Goal: Task Accomplishment & Management: Complete application form

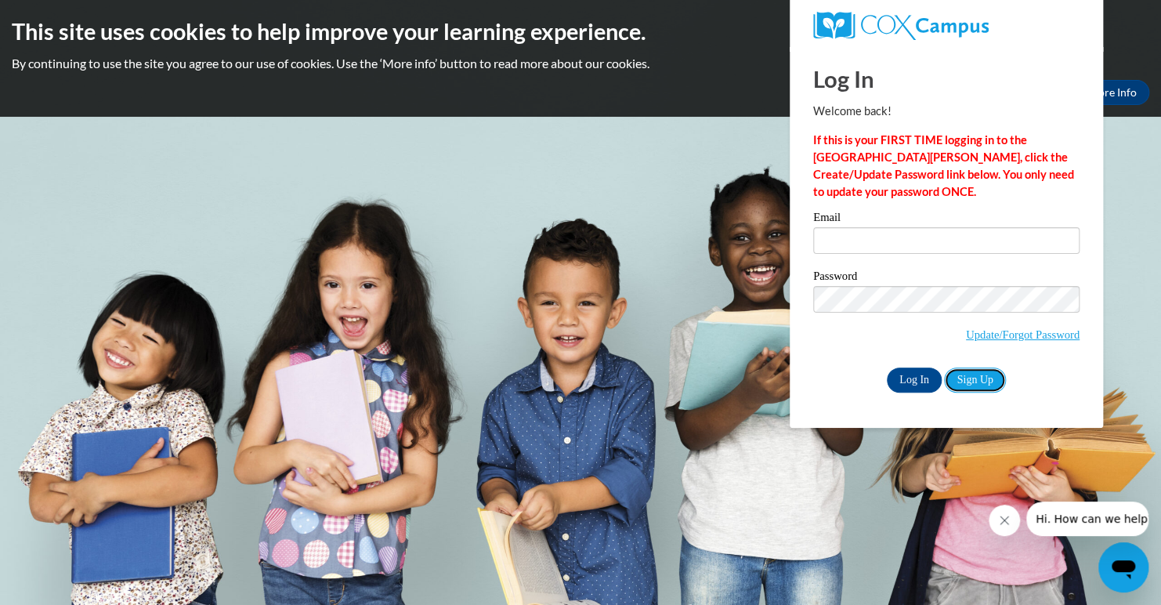
click at [972, 379] on link "Sign Up" at bounding box center [974, 379] width 61 height 25
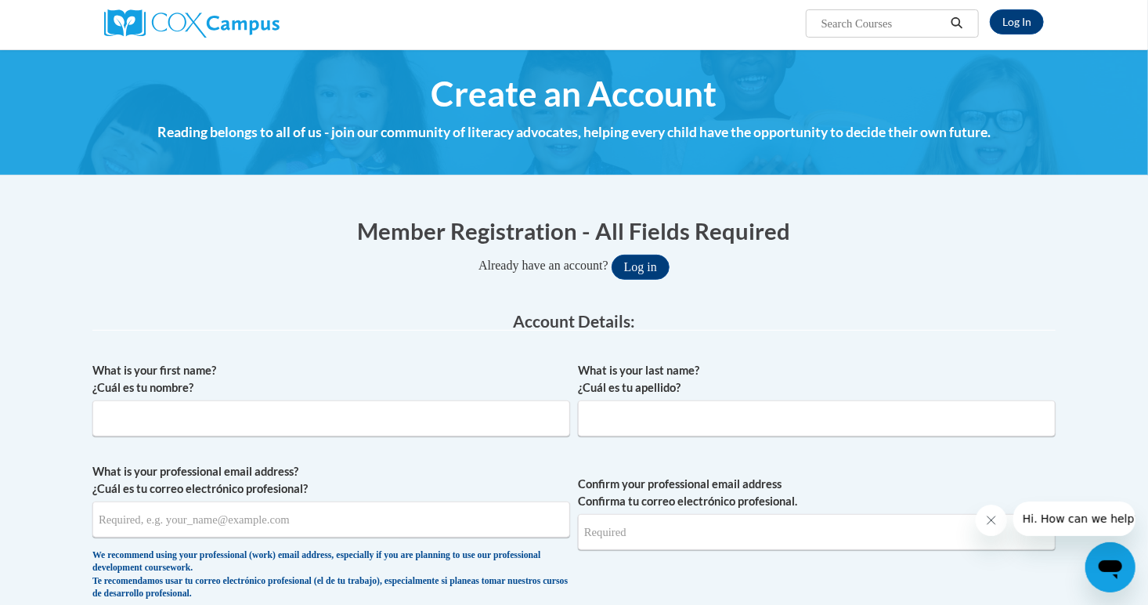
scroll to position [147, 0]
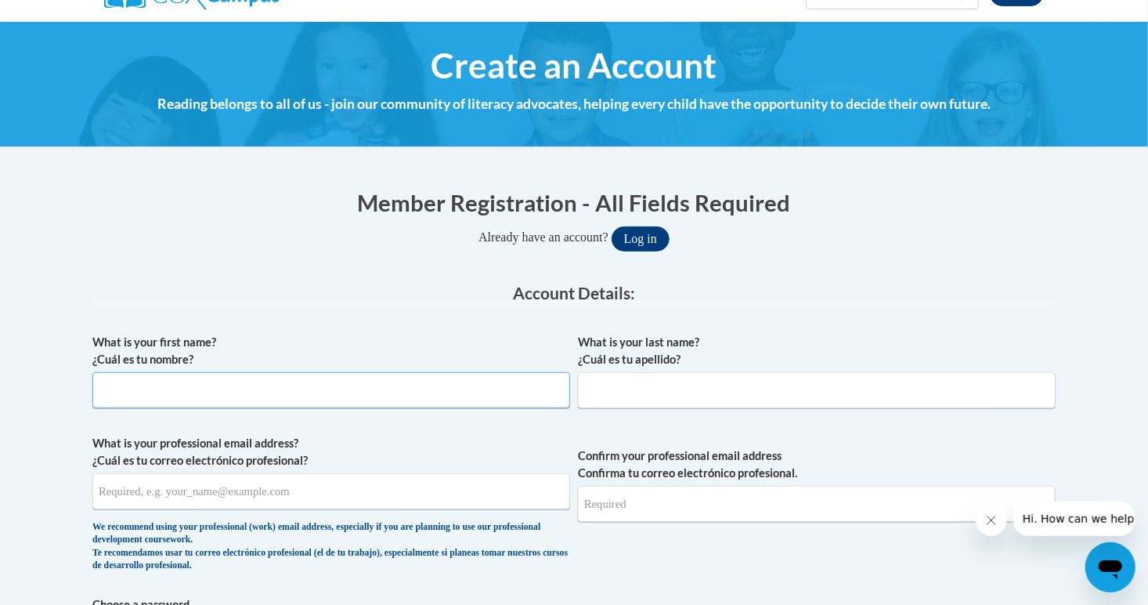
click at [424, 393] on input "What is your first name? ¿Cuál es tu nombre?" at bounding box center [331, 390] width 478 height 36
click at [414, 381] on input "What is your first name? ¿Cuál es tu nombre?" at bounding box center [331, 390] width 478 height 36
type input "[PERSON_NAME]"
type input "Iles"
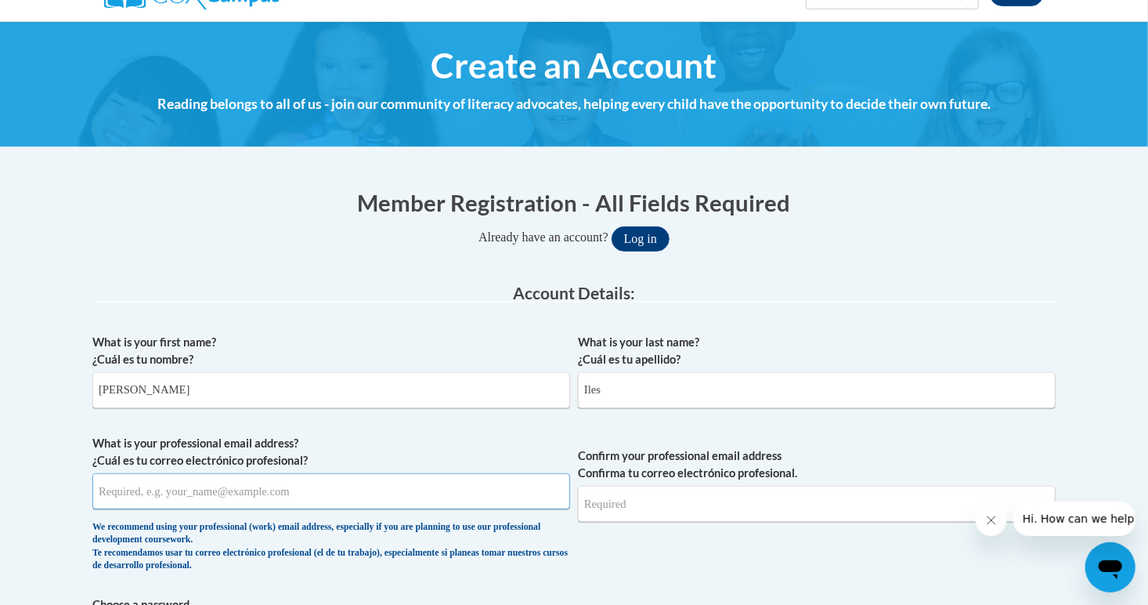
type input "[EMAIL_ADDRESS][DOMAIN_NAME]"
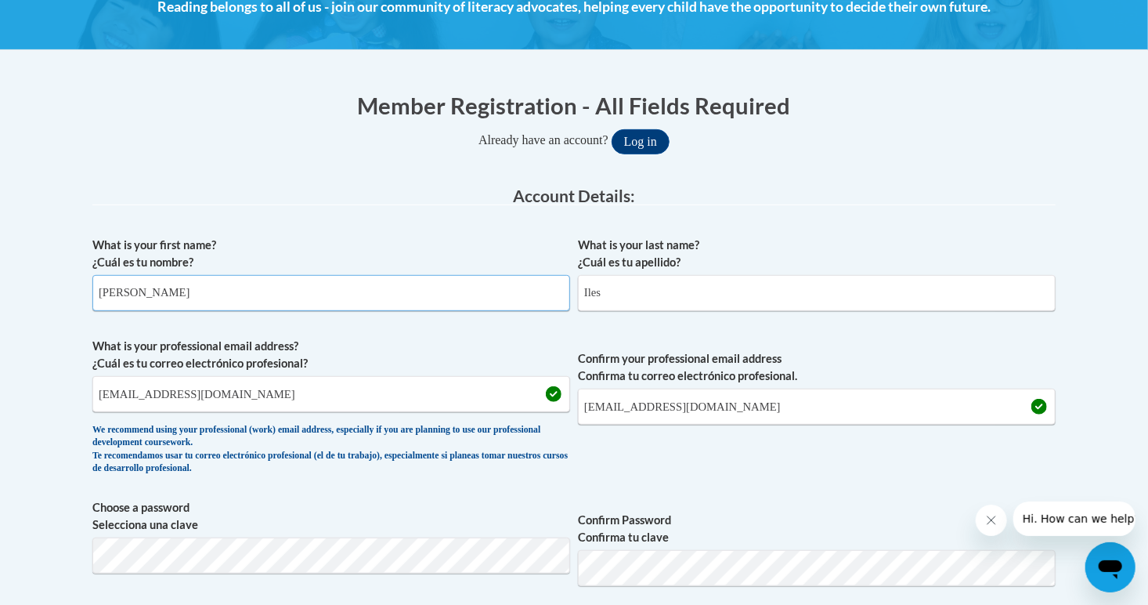
scroll to position [244, 0]
click at [320, 400] on input "[EMAIL_ADDRESS][DOMAIN_NAME]" at bounding box center [331, 394] width 478 height 36
drag, startPoint x: 211, startPoint y: 396, endPoint x: 92, endPoint y: 410, distance: 119.8
click at [92, 410] on input "[EMAIL_ADDRESS][DOMAIN_NAME]" at bounding box center [331, 394] width 478 height 36
type input "[EMAIL_ADDRESS][DOMAIN_NAME]"
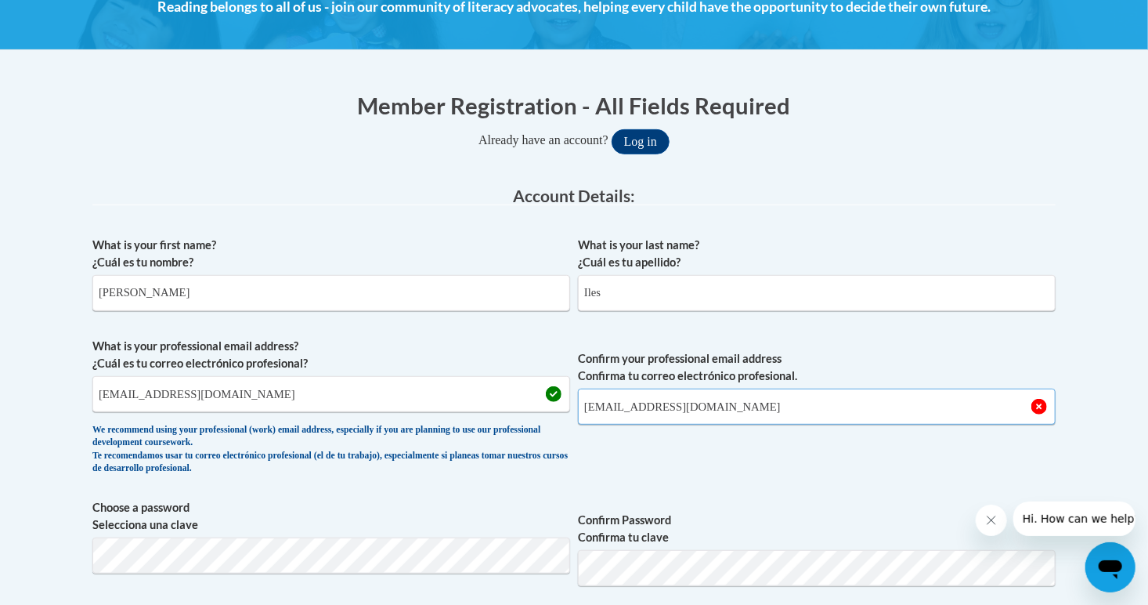
click at [686, 407] on input "[EMAIL_ADDRESS][DOMAIN_NAME]" at bounding box center [817, 407] width 478 height 36
type input "c"
type input "[EMAIL_ADDRESS][DOMAIN_NAME]"
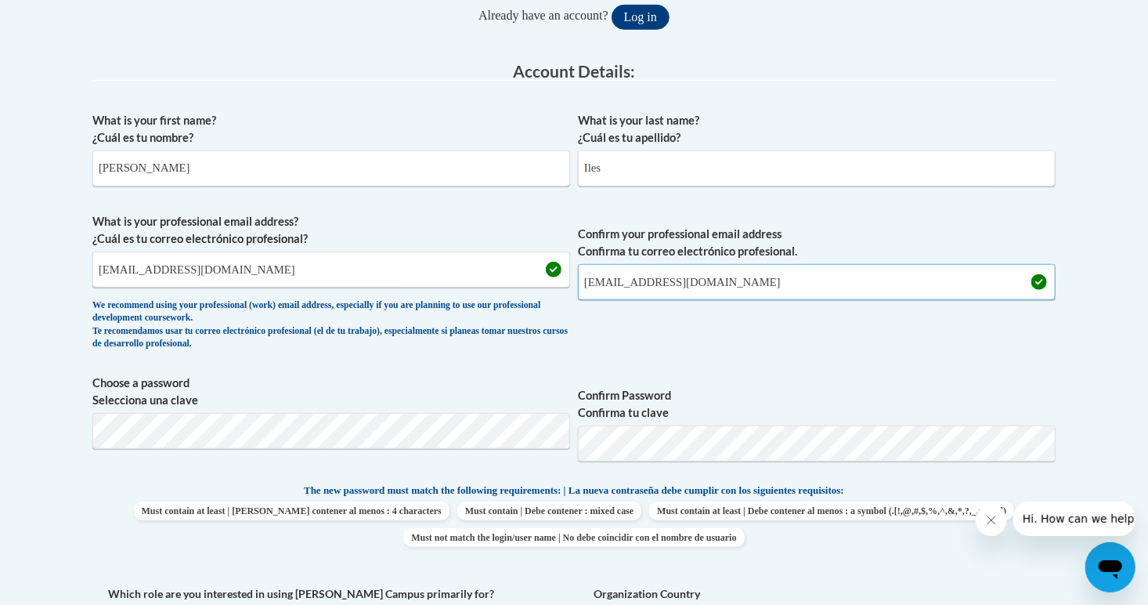
scroll to position [371, 0]
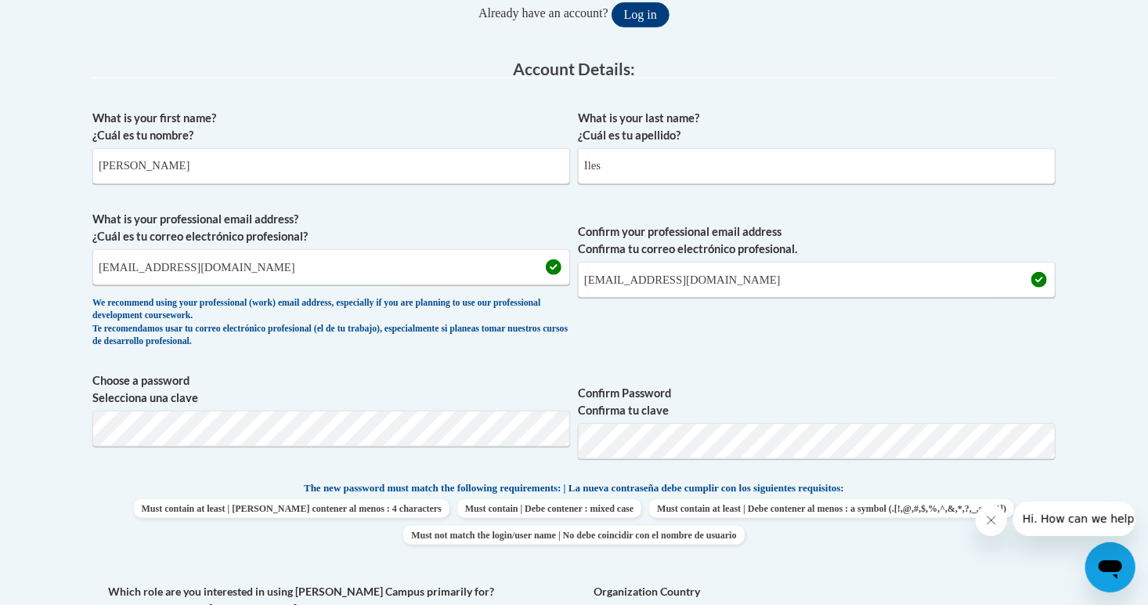
click at [419, 457] on span "Choose a password Selecciona una clave" at bounding box center [331, 421] width 478 height 99
click at [840, 377] on span "Confirm Password Confirma tu clave" at bounding box center [817, 421] width 478 height 99
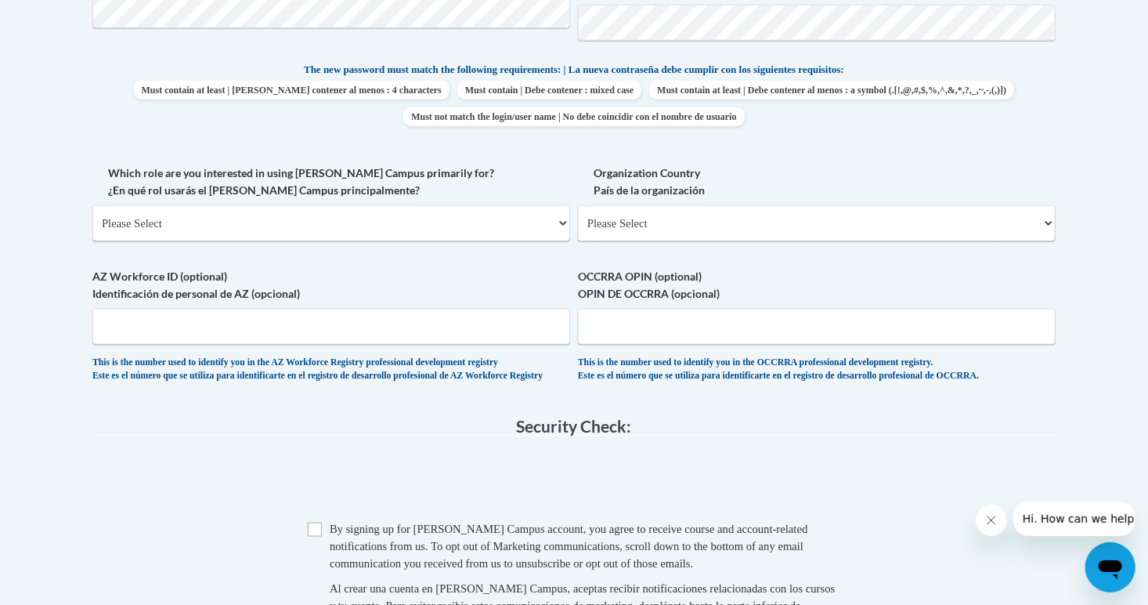
scroll to position [814, 0]
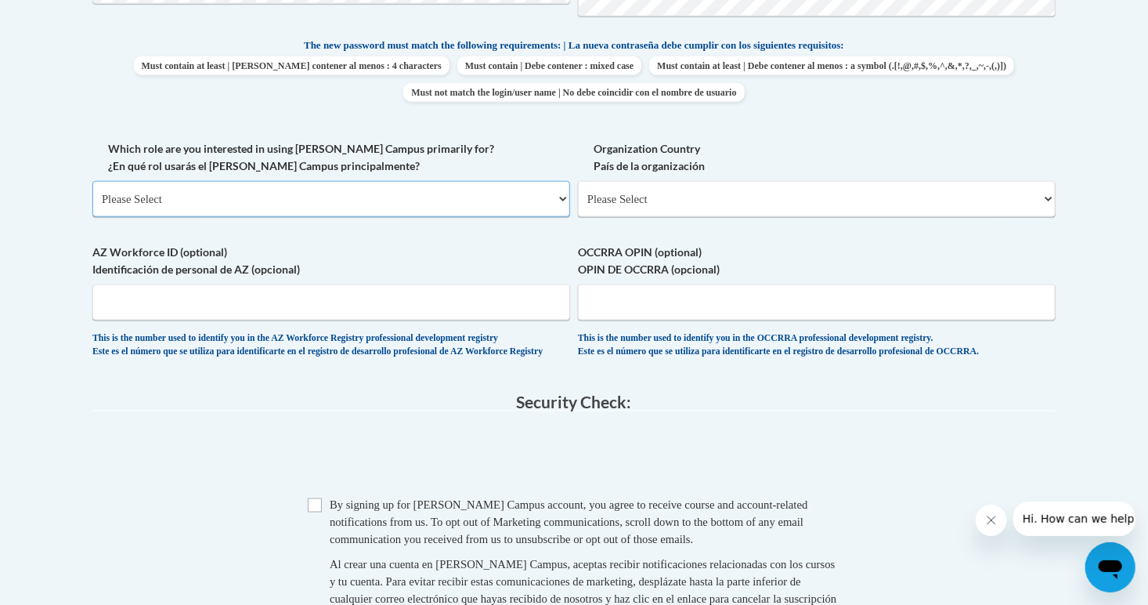
click at [393, 208] on select "Please Select College/University | Colegio/Universidad Community/Nonprofit Part…" at bounding box center [331, 199] width 478 height 36
select select "5a18ea06-2b54-4451-96f2-d152daf9eac5"
click at [92, 181] on select "Please Select College/University | Colegio/Universidad Community/Nonprofit Part…" at bounding box center [331, 199] width 478 height 36
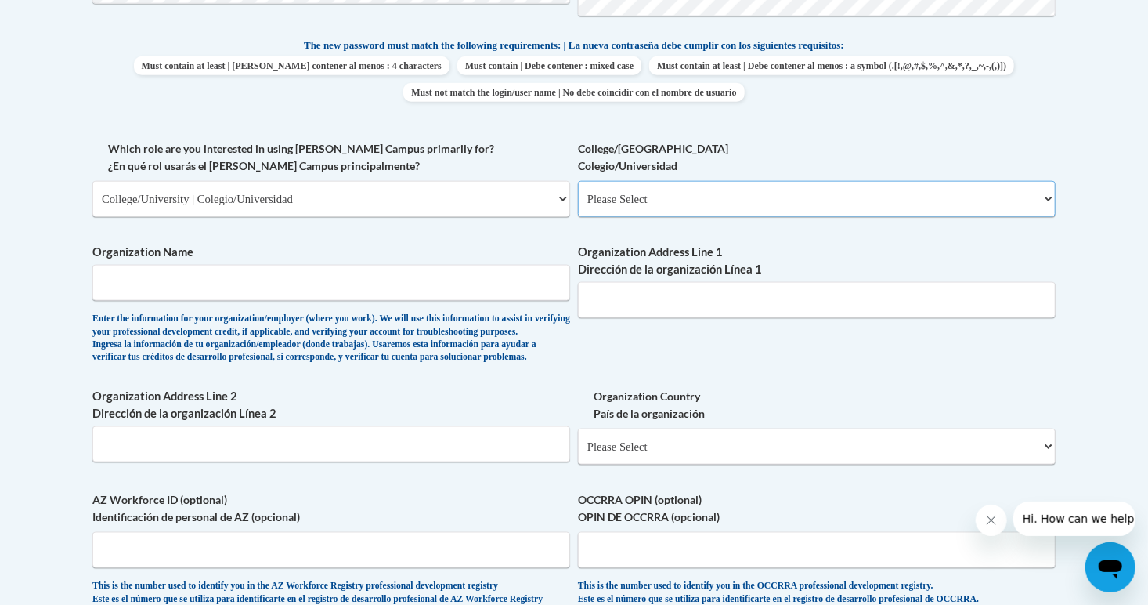
click at [613, 204] on select "Please Select College/University Staff | Empleado universitario College/Univers…" at bounding box center [817, 199] width 478 height 36
select select "99b32b07-cffc-426c-8bf6-0cd77760d84b"
click at [578, 181] on select "Please Select College/University Staff | Empleado universitario College/Univers…" at bounding box center [817, 199] width 478 height 36
click at [396, 309] on span "Organization Name Enter the information for your organization/employer (where y…" at bounding box center [331, 304] width 478 height 120
click at [386, 302] on span "Organization Name Enter the information for your organization/employer (where y…" at bounding box center [331, 304] width 478 height 120
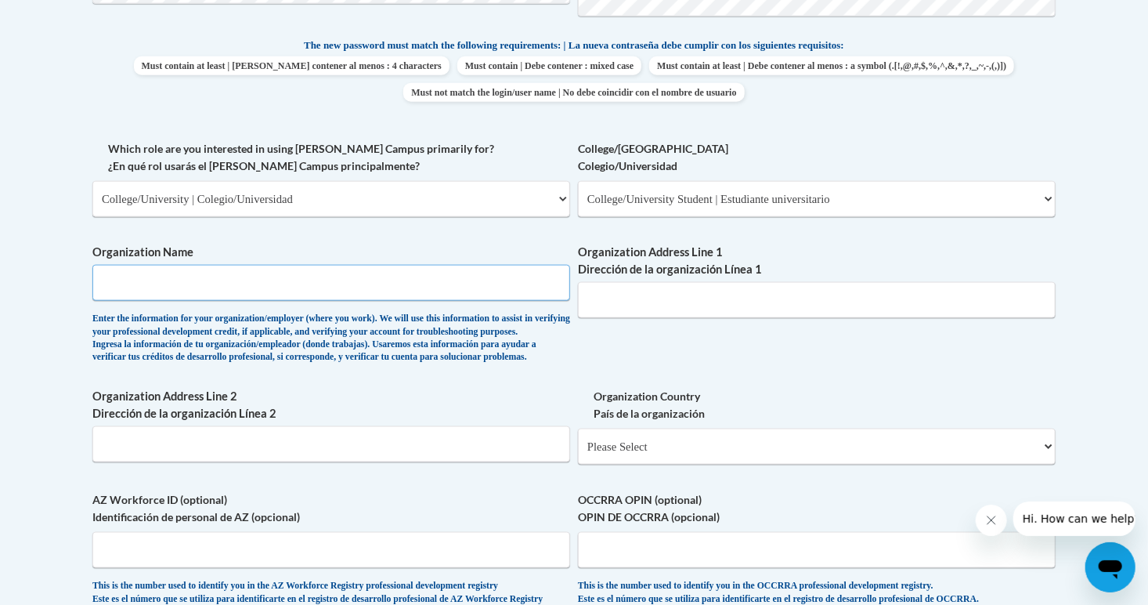
click at [386, 287] on input "Organization Name" at bounding box center [331, 283] width 478 height 36
type input "[GEOGRAPHIC_DATA][US_STATE]"
type input "[STREET_ADDRESS]"
click at [729, 301] on input "[STREET_ADDRESS]" at bounding box center [817, 300] width 478 height 36
drag, startPoint x: 733, startPoint y: 301, endPoint x: 546, endPoint y: 321, distance: 188.3
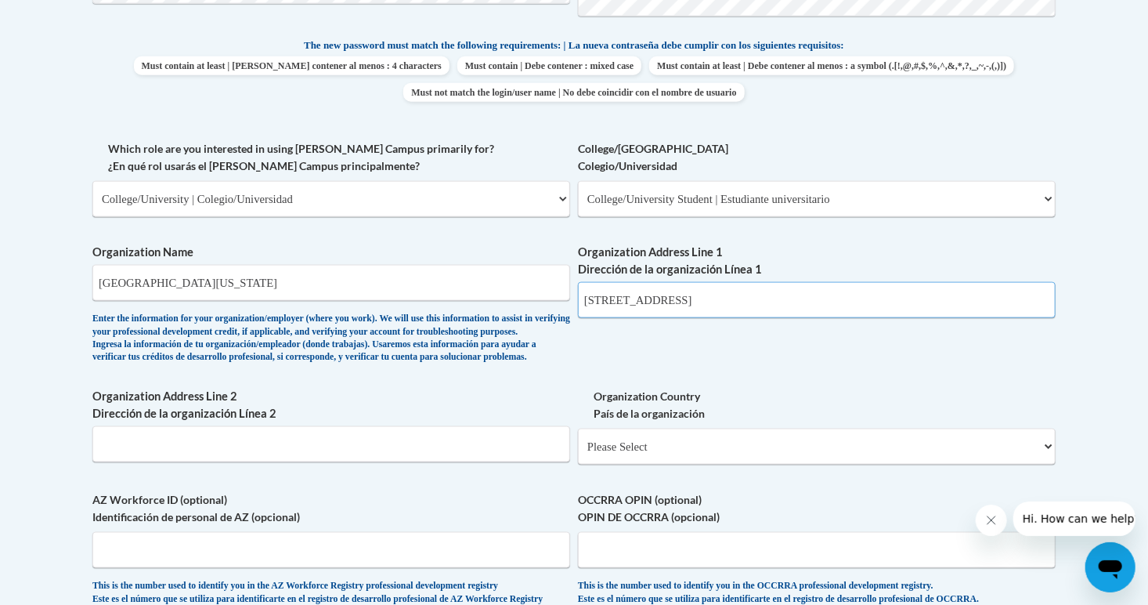
click at [546, 321] on div "What is your first name? ¿Cuál es tu nombre? [PERSON_NAME] What is your last na…" at bounding box center [573, 140] width 963 height 962
click at [674, 304] on input "[STREET_ADDRESS][PERSON_NAME]," at bounding box center [817, 300] width 478 height 36
type input "[STREET_ADDRESS][PERSON_NAME]"
click at [411, 462] on input "Organization Address Line 2 Dirección de la organización Línea 2" at bounding box center [331, 444] width 478 height 36
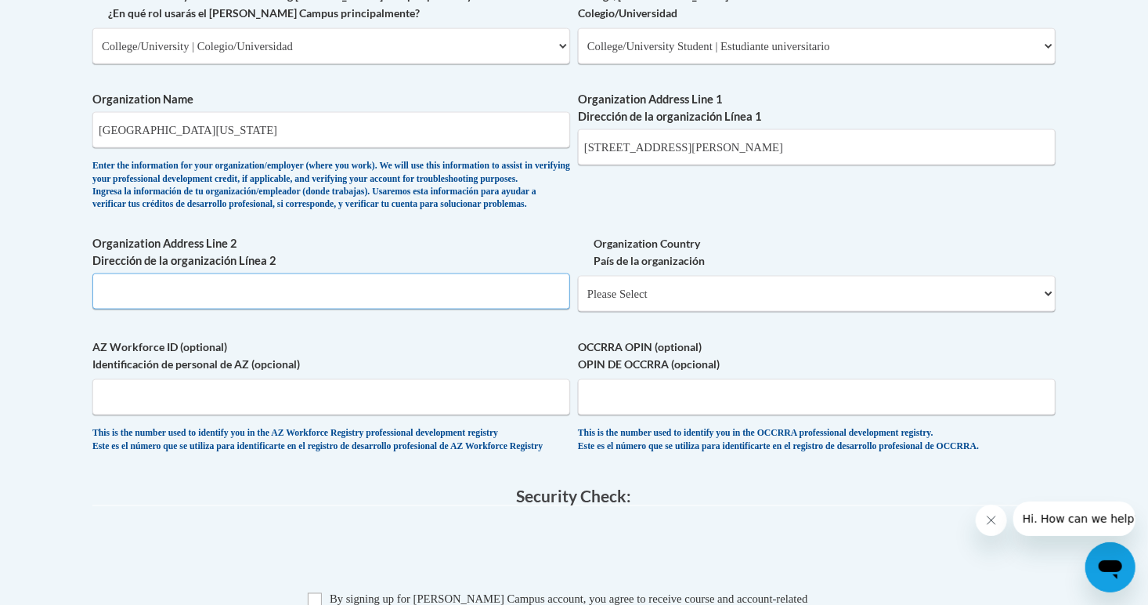
scroll to position [1000, 0]
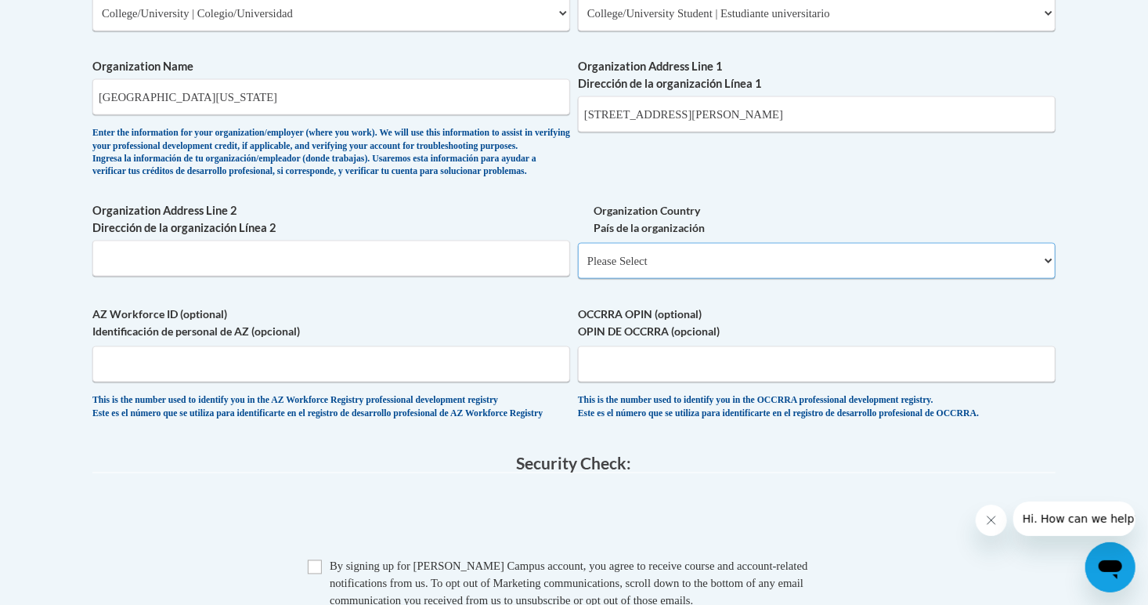
click at [613, 279] on select "Please Select [GEOGRAPHIC_DATA] | [GEOGRAPHIC_DATA] Outside of [GEOGRAPHIC_DATA…" at bounding box center [817, 261] width 478 height 36
select select "ad49bcad-a171-4b2e-b99c-48b446064914"
click at [578, 267] on select "Please Select [GEOGRAPHIC_DATA] | [GEOGRAPHIC_DATA] Outside of [GEOGRAPHIC_DATA…" at bounding box center [817, 261] width 478 height 36
select select
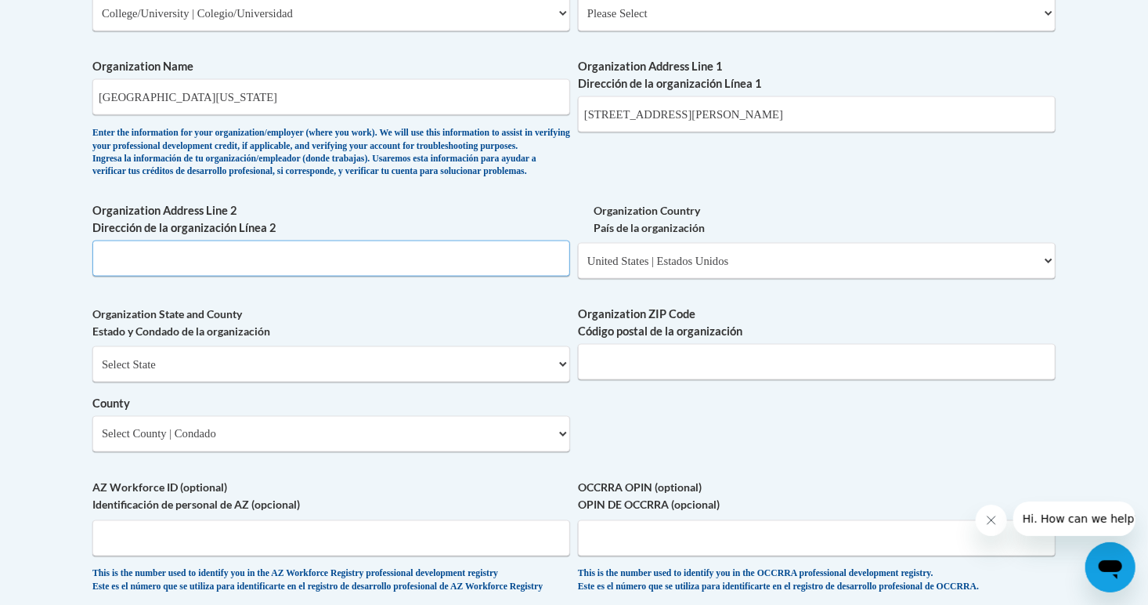
click at [399, 277] on input "Organization Address Line 2 Dirección de la organización Línea 2" at bounding box center [331, 258] width 478 height 36
click at [330, 382] on select "Select State [US_STATE] [US_STATE] [US_STATE] [US_STATE] [US_STATE] [US_STATE] …" at bounding box center [331, 364] width 478 height 36
select select "[US_STATE]"
click at [92, 371] on select "Select State [US_STATE] [US_STATE] [US_STATE] [US_STATE] [US_STATE] [US_STATE] …" at bounding box center [331, 364] width 478 height 36
click at [613, 373] on input "Organization ZIP Code Código postal de la organización" at bounding box center [817, 362] width 478 height 36
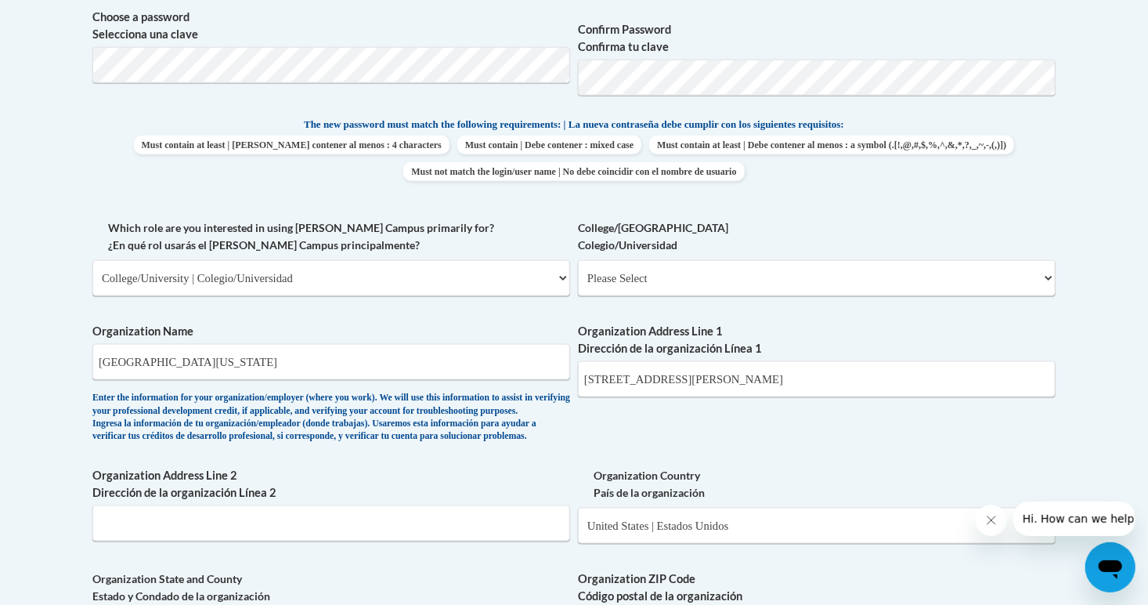
scroll to position [736, 0]
click at [681, 379] on input "[STREET_ADDRESS][PERSON_NAME]" at bounding box center [817, 378] width 478 height 36
drag, startPoint x: 721, startPoint y: 379, endPoint x: 535, endPoint y: 400, distance: 186.8
click at [535, 400] on div "What is your first name? ¿Cuál es tu nombre? [PERSON_NAME] What is your last na…" at bounding box center [573, 306] width 963 height 1136
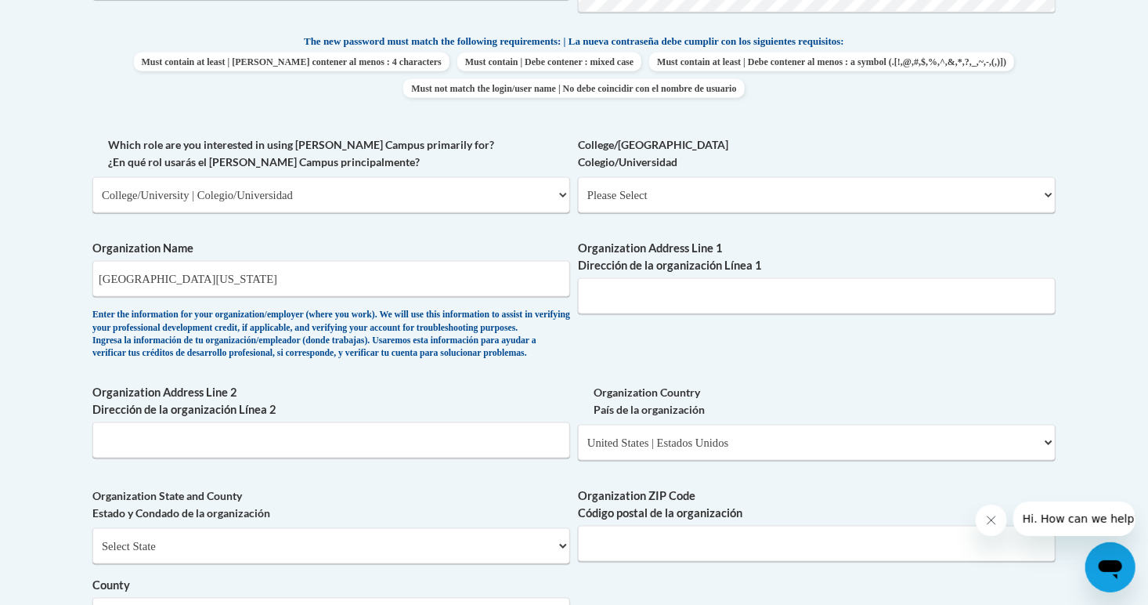
scroll to position [817, 0]
click at [636, 209] on select "Please Select College/University Staff | Empleado universitario College/Univers…" at bounding box center [817, 196] width 478 height 36
select select "99b32b07-cffc-426c-8bf6-0cd77760d84b"
click at [578, 178] on select "Please Select College/University Staff | Empleado universitario College/Univers…" at bounding box center [817, 196] width 478 height 36
select select "null"
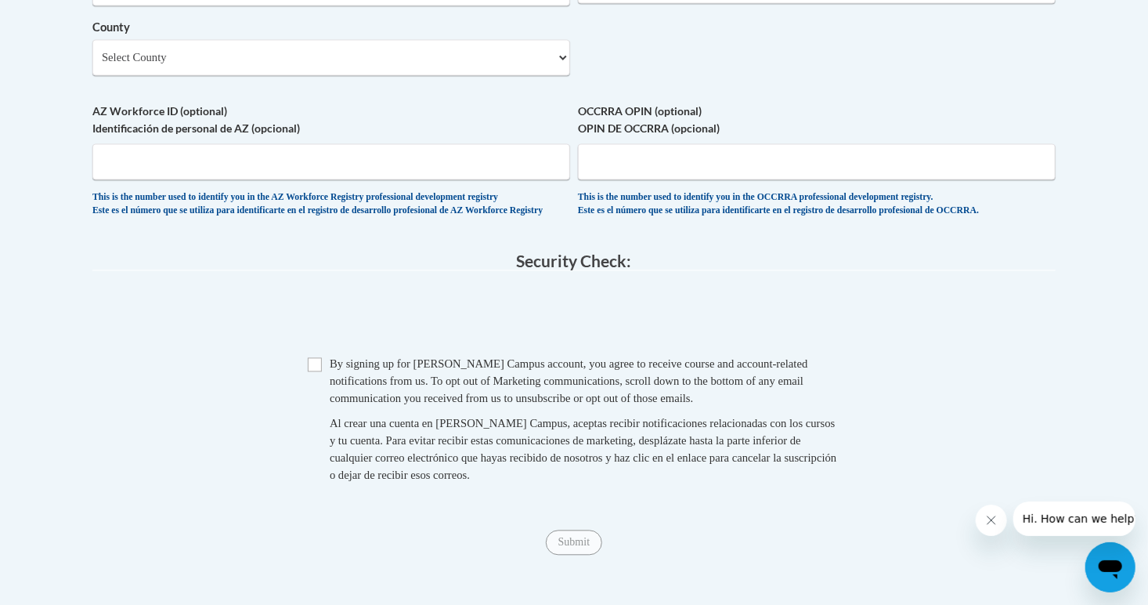
scroll to position [1495, 0]
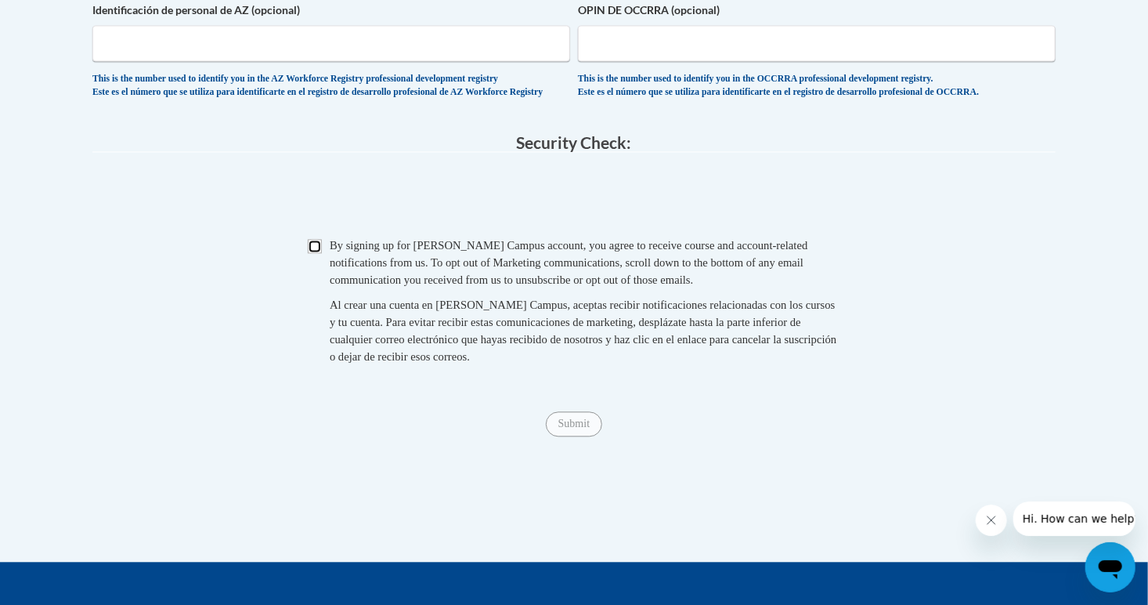
click at [320, 253] on input "Checkbox" at bounding box center [315, 246] width 14 height 14
checkbox input "true"
click at [588, 436] on input "Submit" at bounding box center [574, 423] width 56 height 25
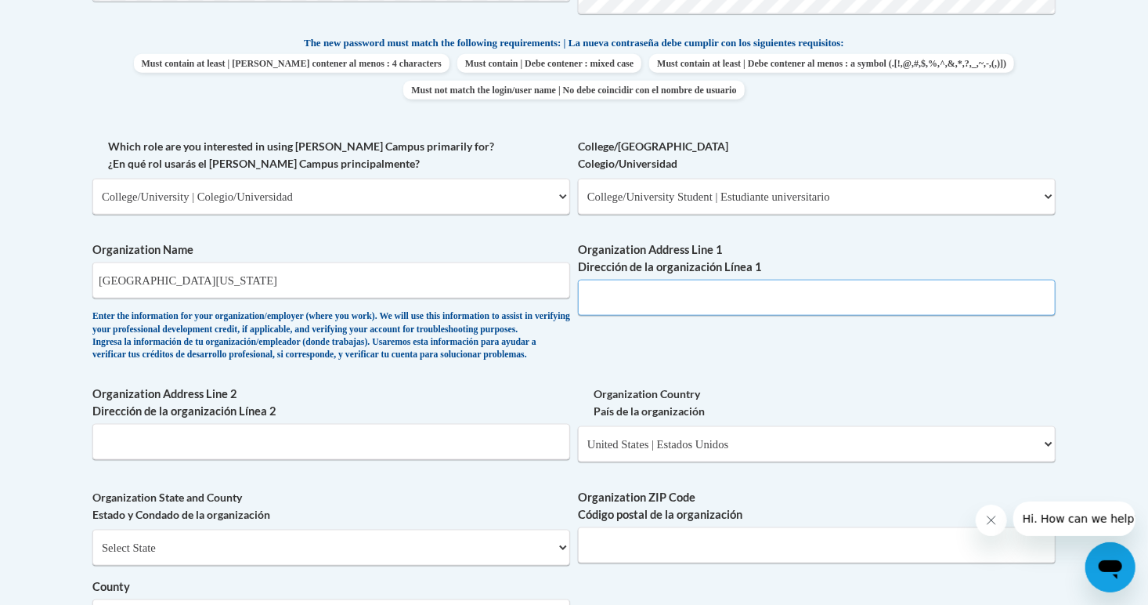
scroll to position [815, 0]
click at [627, 302] on input "Organization Address Line 1 Dirección de la organización Línea 1" at bounding box center [817, 299] width 478 height 36
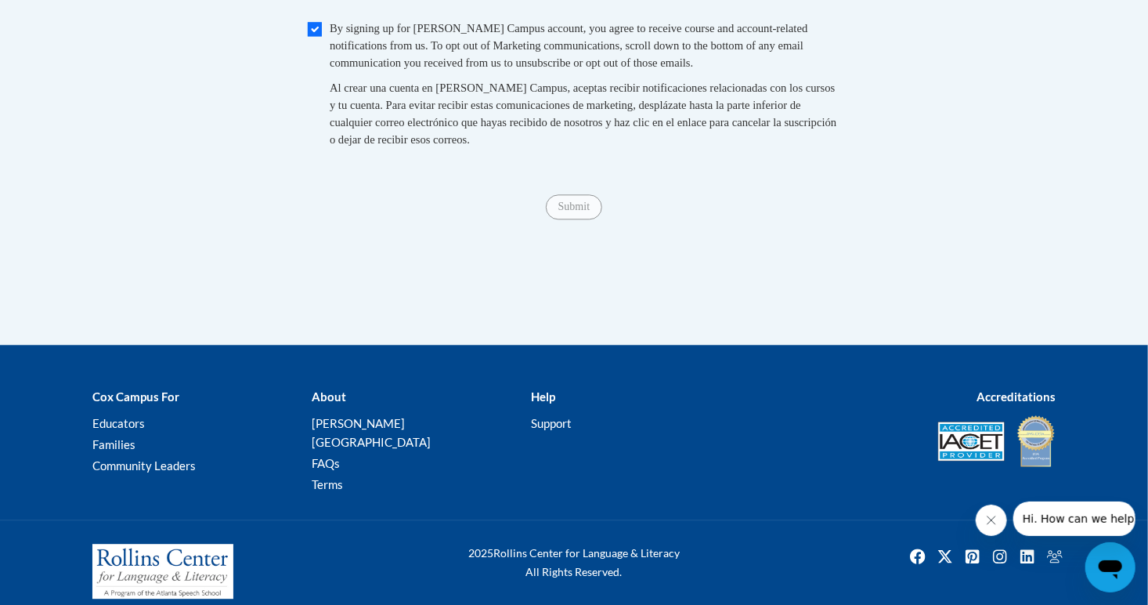
scroll to position [1748, 0]
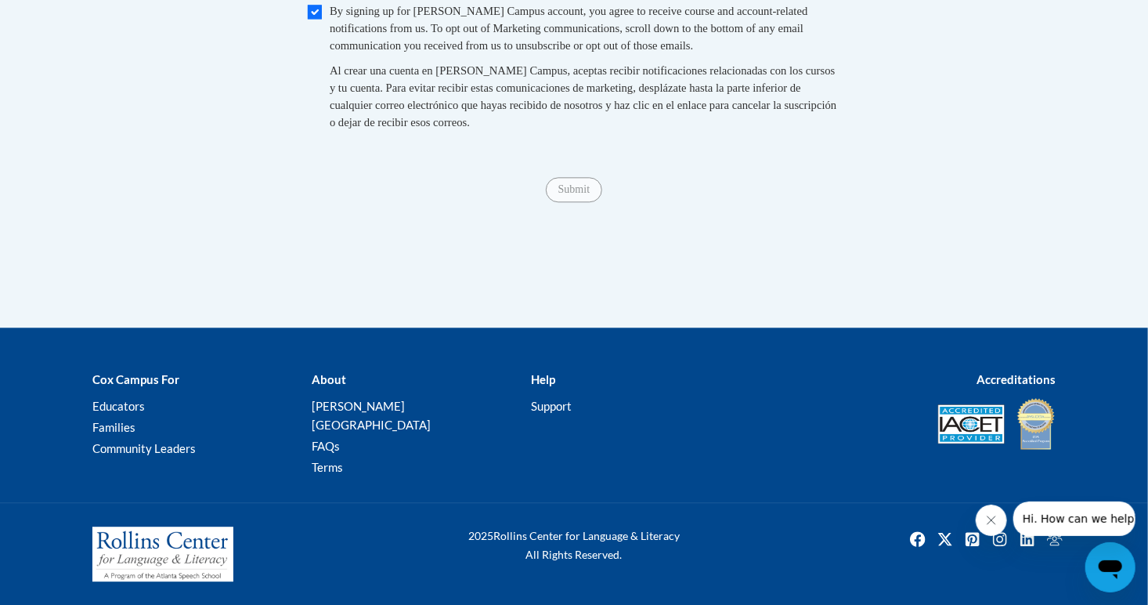
type input "[STREET_ADDRESS][PERSON_NAME]"
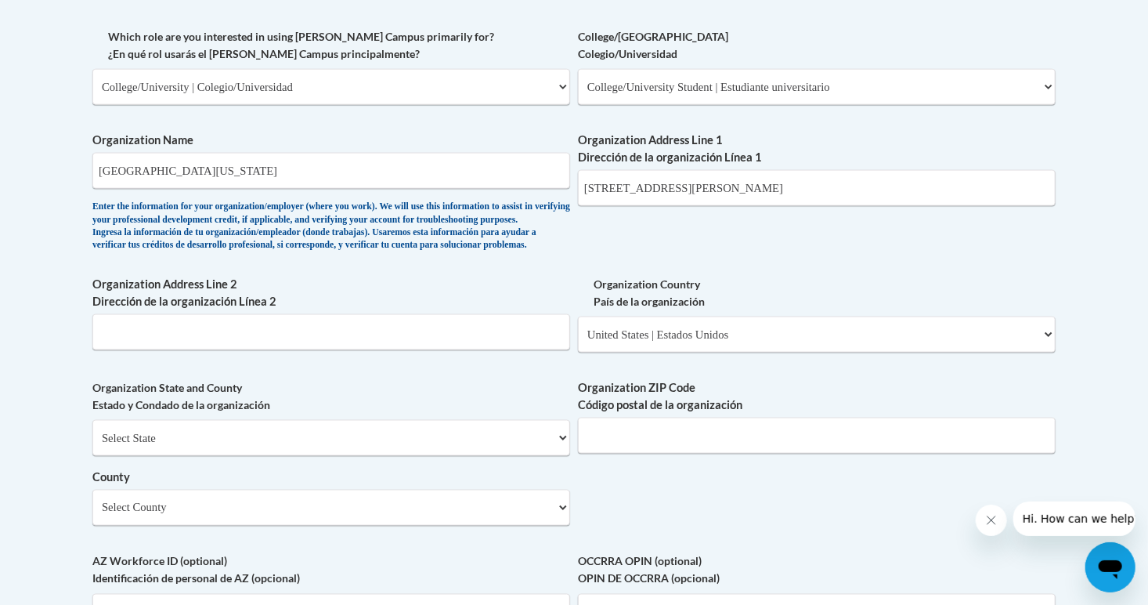
scroll to position [924, 0]
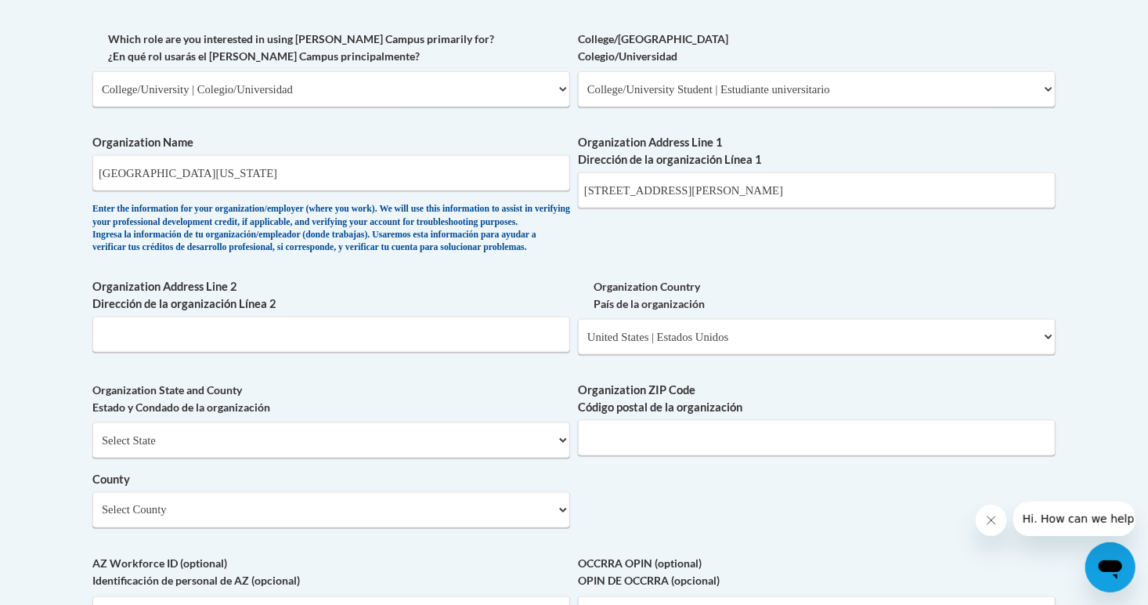
click at [607, 264] on div "What is your first name? ¿Cuál es tu nombre? [PERSON_NAME] What is your last na…" at bounding box center [573, 118] width 963 height 1136
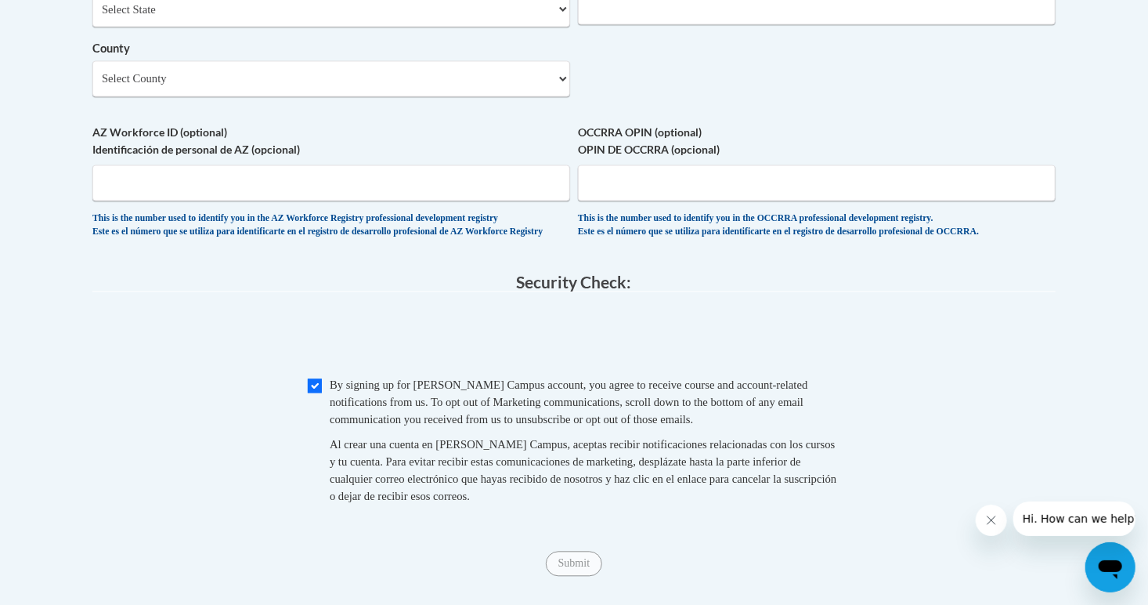
scroll to position [1461, 0]
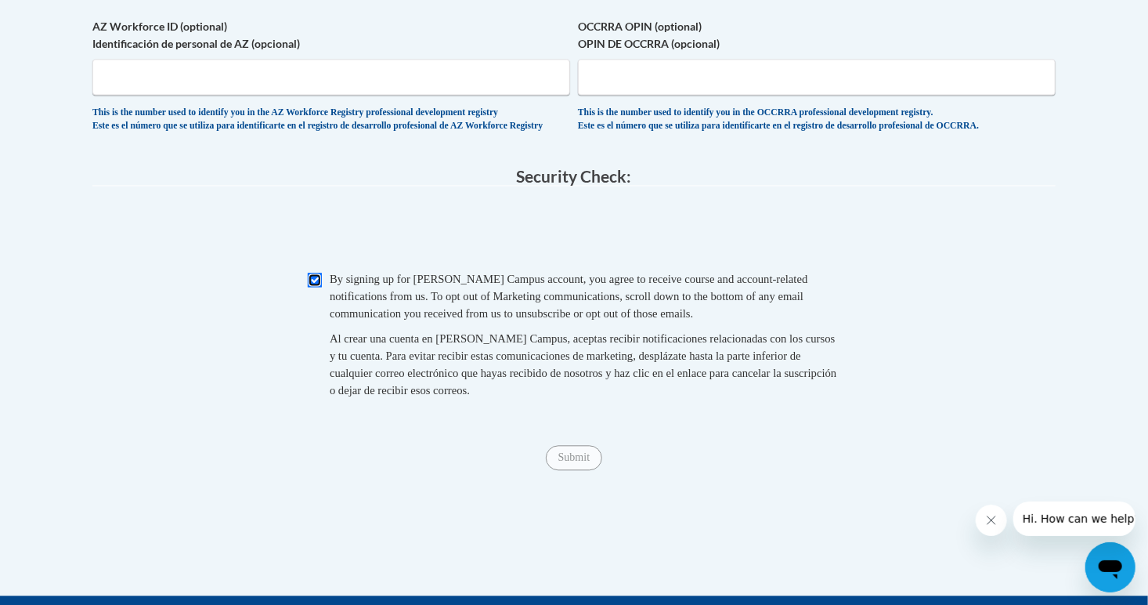
click at [311, 287] on input "Checkbox" at bounding box center [315, 280] width 14 height 14
checkbox input "false"
click at [590, 470] on input "Submit" at bounding box center [574, 457] width 56 height 25
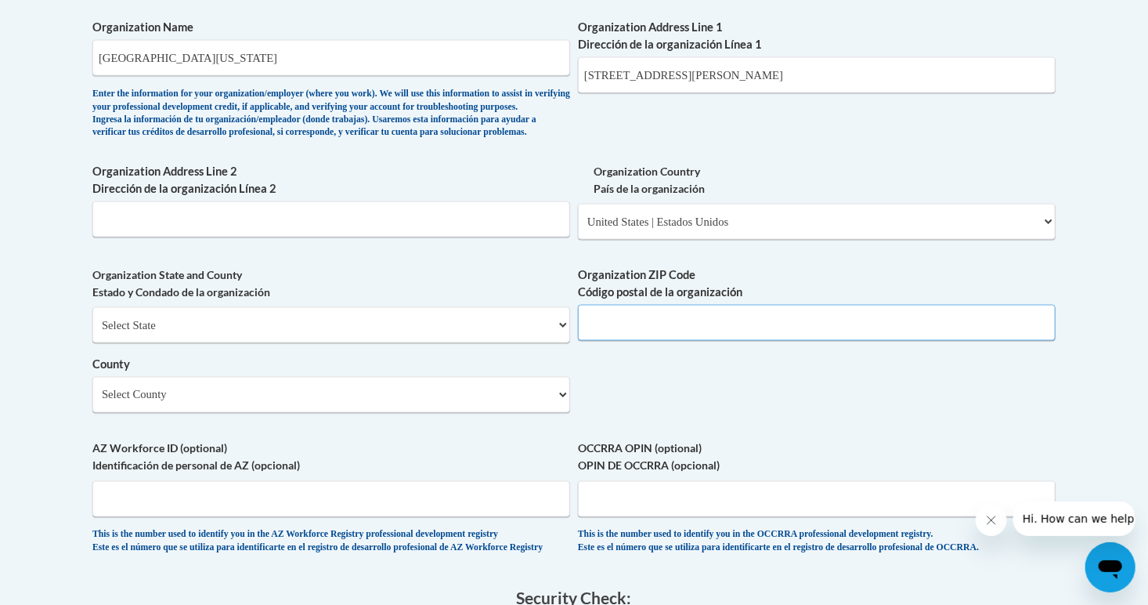
scroll to position [989, 0]
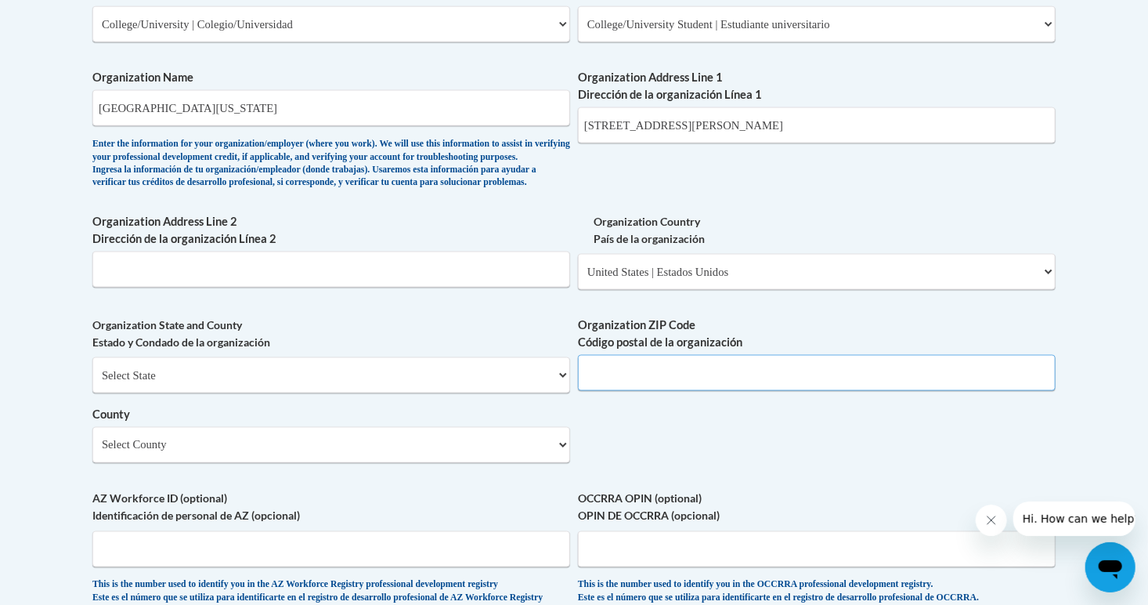
click at [644, 385] on input "Organization ZIP Code Código postal de la organización" at bounding box center [817, 373] width 478 height 36
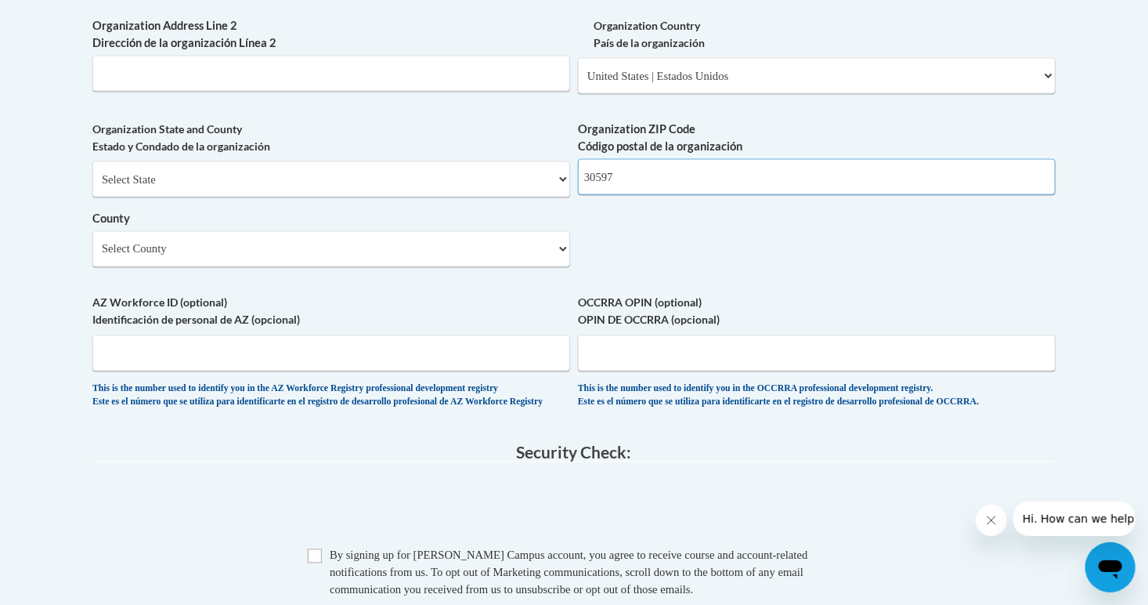
scroll to position [1189, 0]
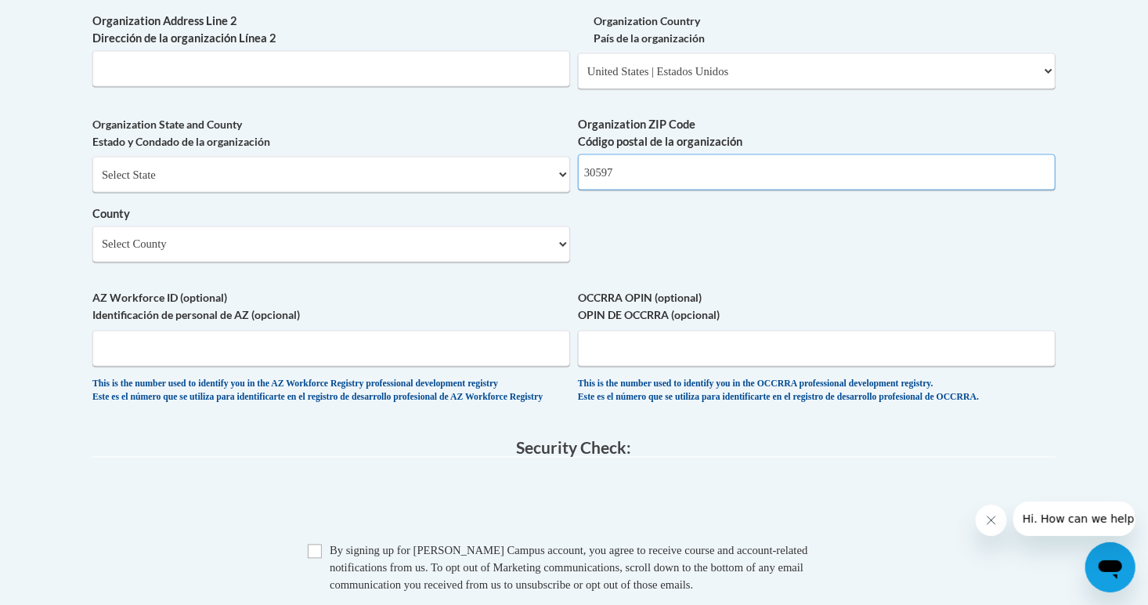
type input "30597"
click at [189, 262] on select "Select County [PERSON_NAME] [PERSON_NAME] [PERSON_NAME] [PERSON_NAME] [PERSON_N…" at bounding box center [331, 244] width 478 height 36
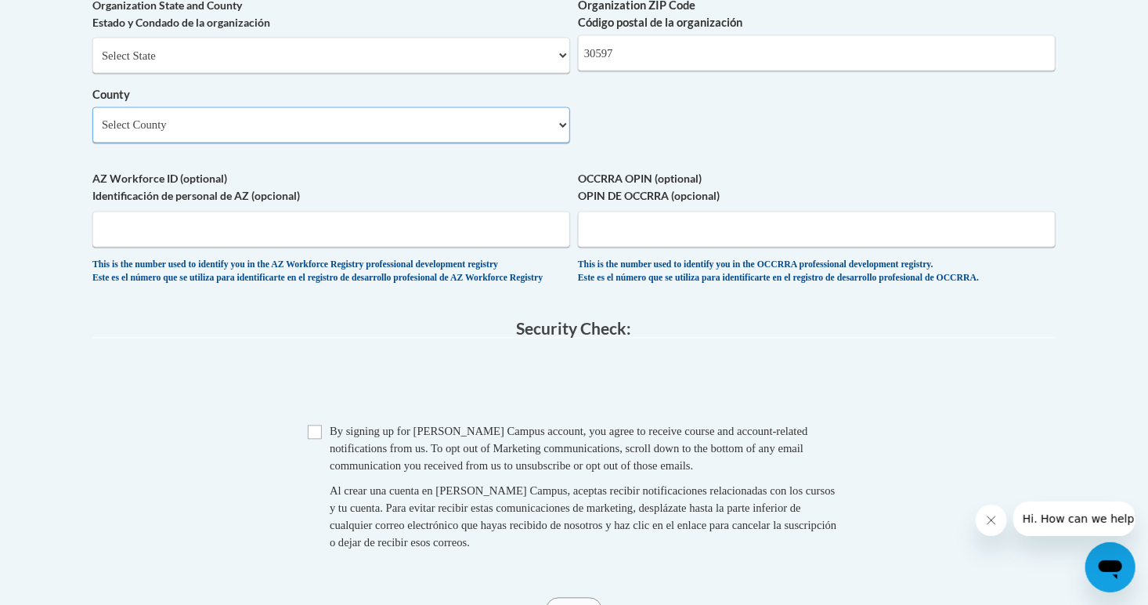
scroll to position [1327, 0]
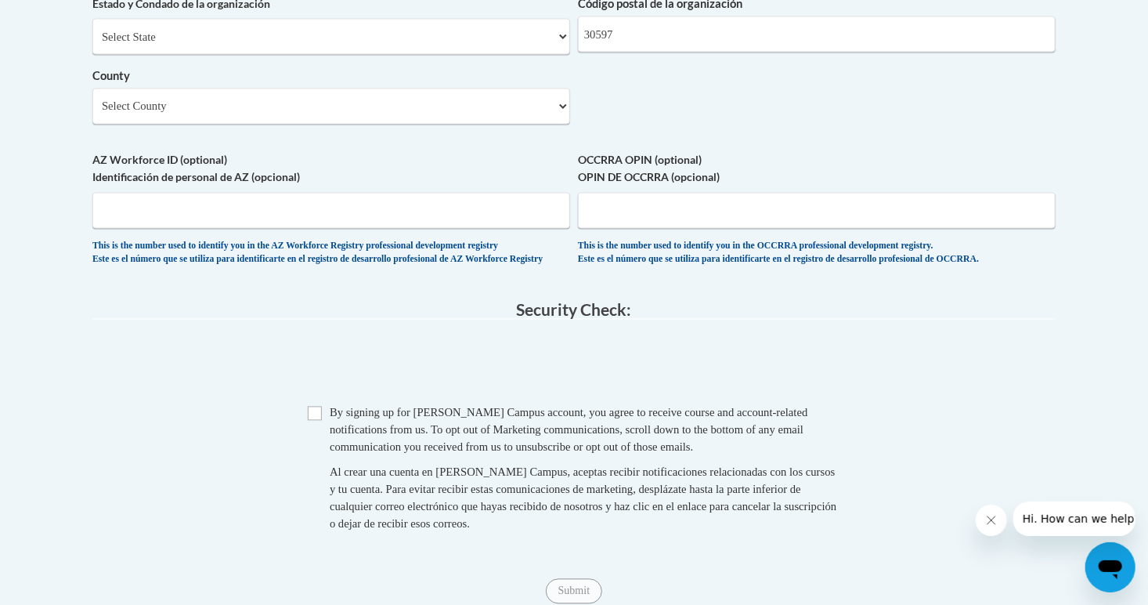
click at [211, 136] on div "Organization State and County Estado y Condado de la organización Select State …" at bounding box center [331, 57] width 478 height 158
click at [208, 125] on select "Select County [PERSON_NAME] [PERSON_NAME] [PERSON_NAME] [PERSON_NAME] [PERSON_N…" at bounding box center [331, 107] width 478 height 36
click at [280, 125] on select "Select County [PERSON_NAME] [PERSON_NAME] [PERSON_NAME] [PERSON_NAME] [PERSON_N…" at bounding box center [331, 107] width 478 height 36
select select "[PERSON_NAME]"
click at [92, 114] on select "Select County [PERSON_NAME] [PERSON_NAME] [PERSON_NAME] [PERSON_NAME] [PERSON_N…" at bounding box center [331, 107] width 478 height 36
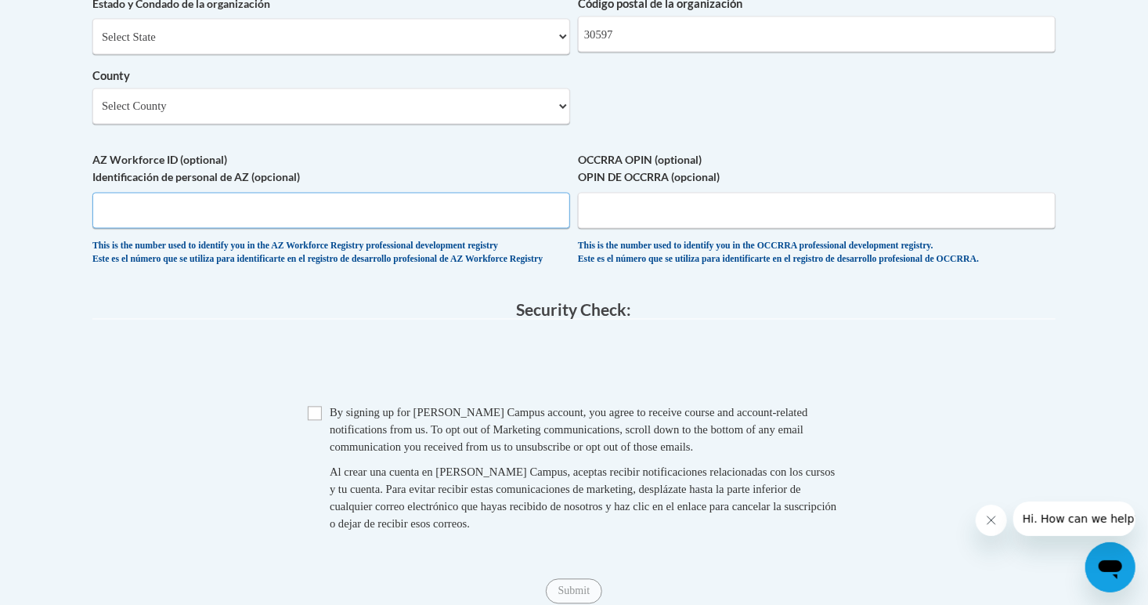
click at [292, 229] on input "AZ Workforce ID (optional) Identificación de personal de AZ (opcional)" at bounding box center [331, 211] width 478 height 36
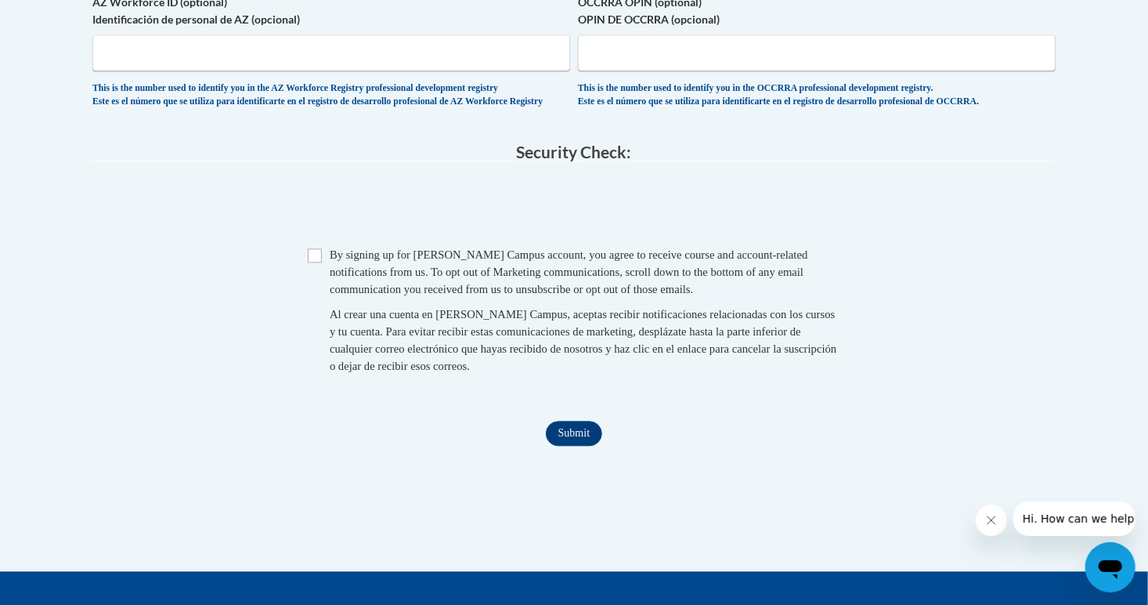
scroll to position [1495, 0]
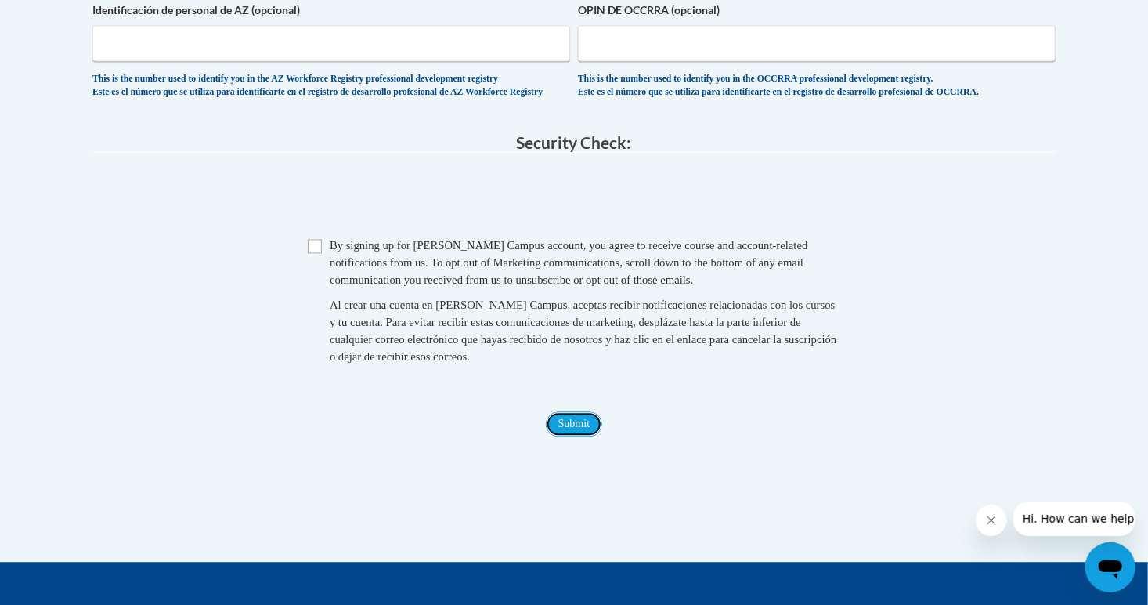
click at [574, 436] on input "Submit" at bounding box center [574, 423] width 56 height 25
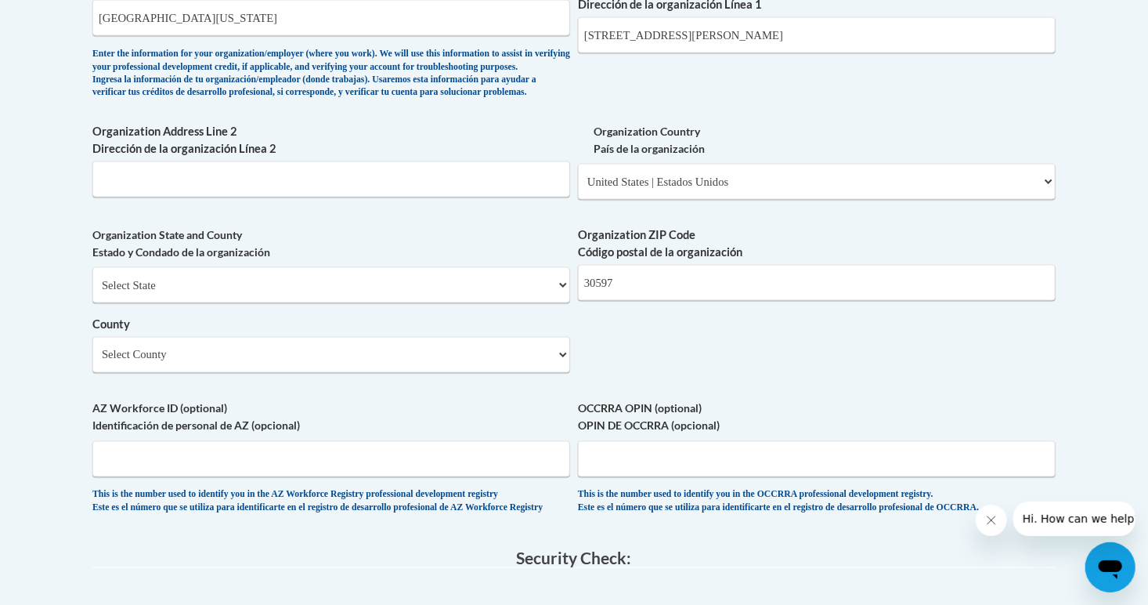
scroll to position [1477, 0]
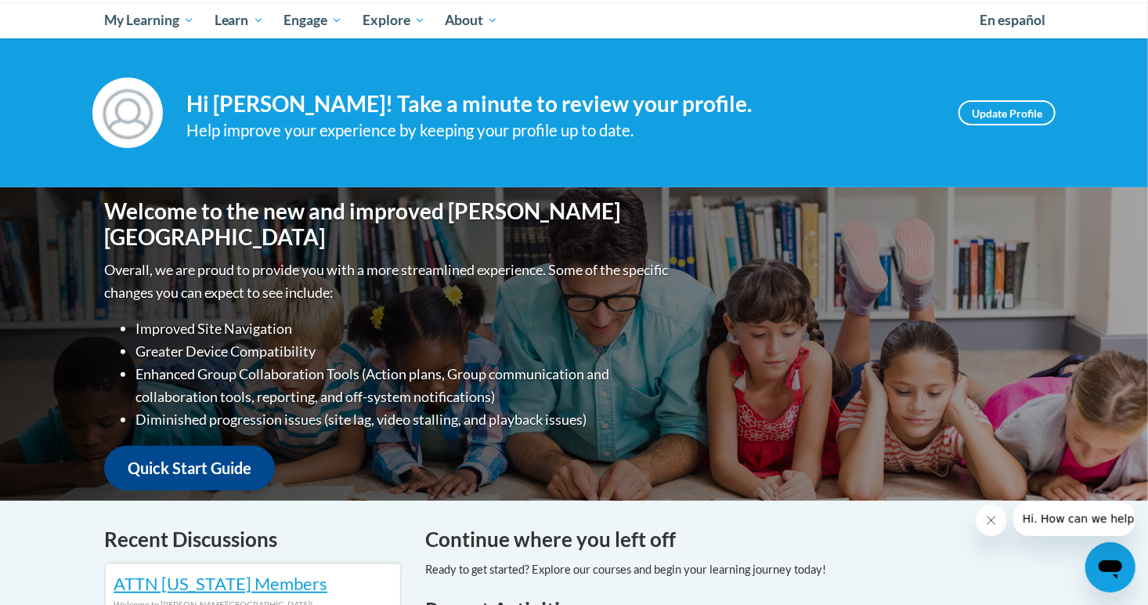
scroll to position [178, 0]
